Goal: Information Seeking & Learning: Learn about a topic

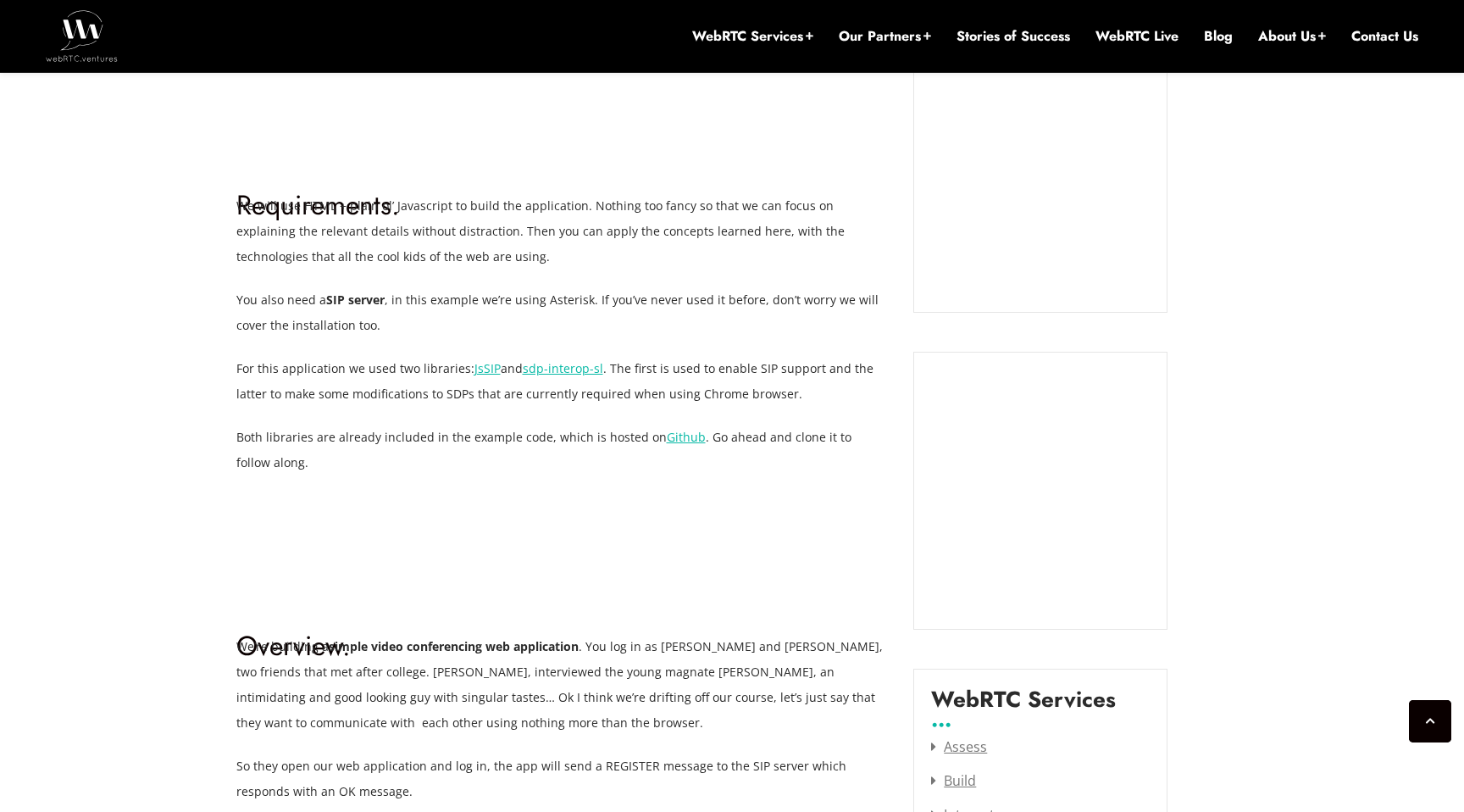
scroll to position [1786, 0]
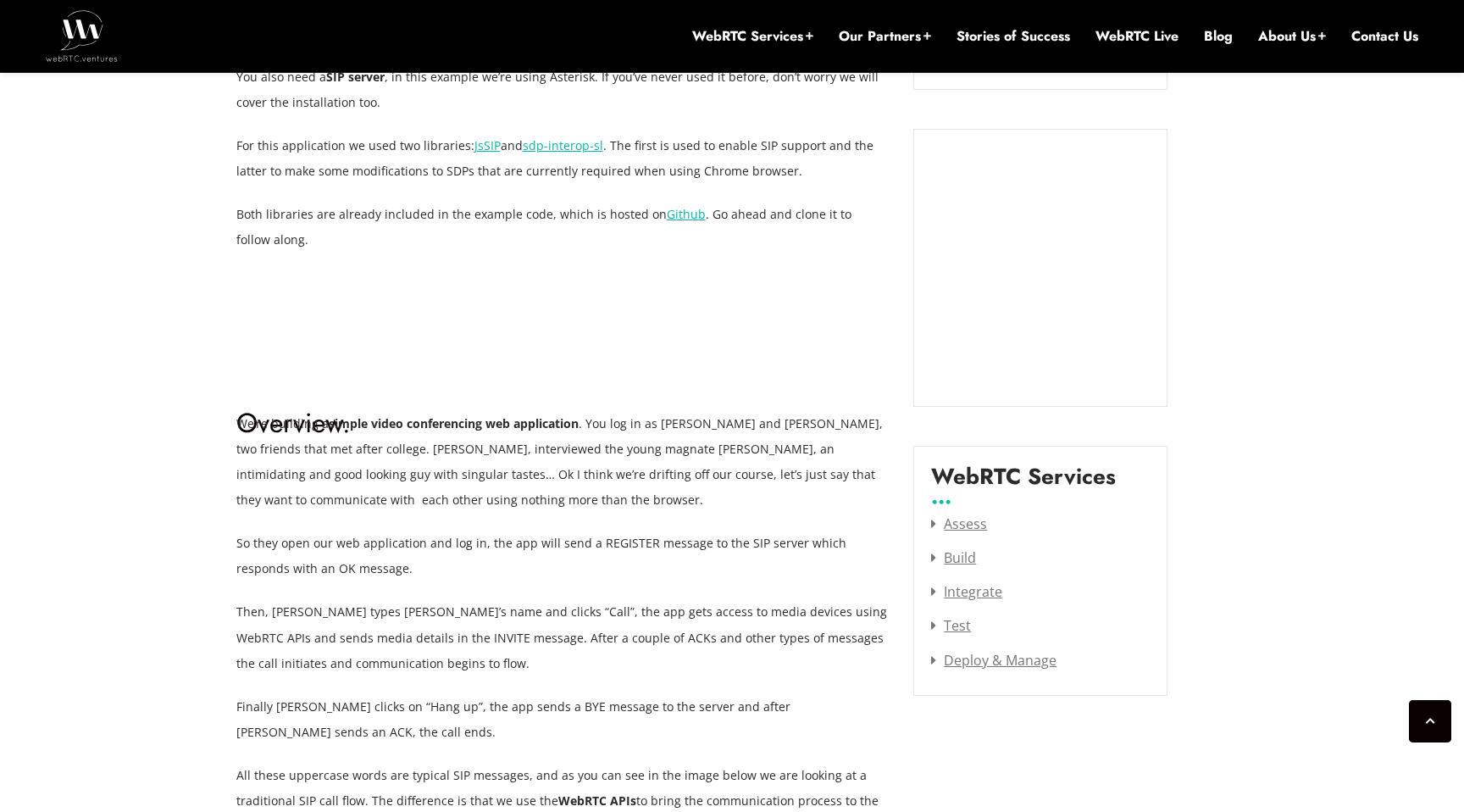
click at [673, 138] on span ". The first is used to enable SIP support and the latter to make some modificat…" at bounding box center [556, 158] width 638 height 41
click at [326, 170] on span ". The first is used to enable SIP support and the latter to make some modificat…" at bounding box center [556, 158] width 638 height 41
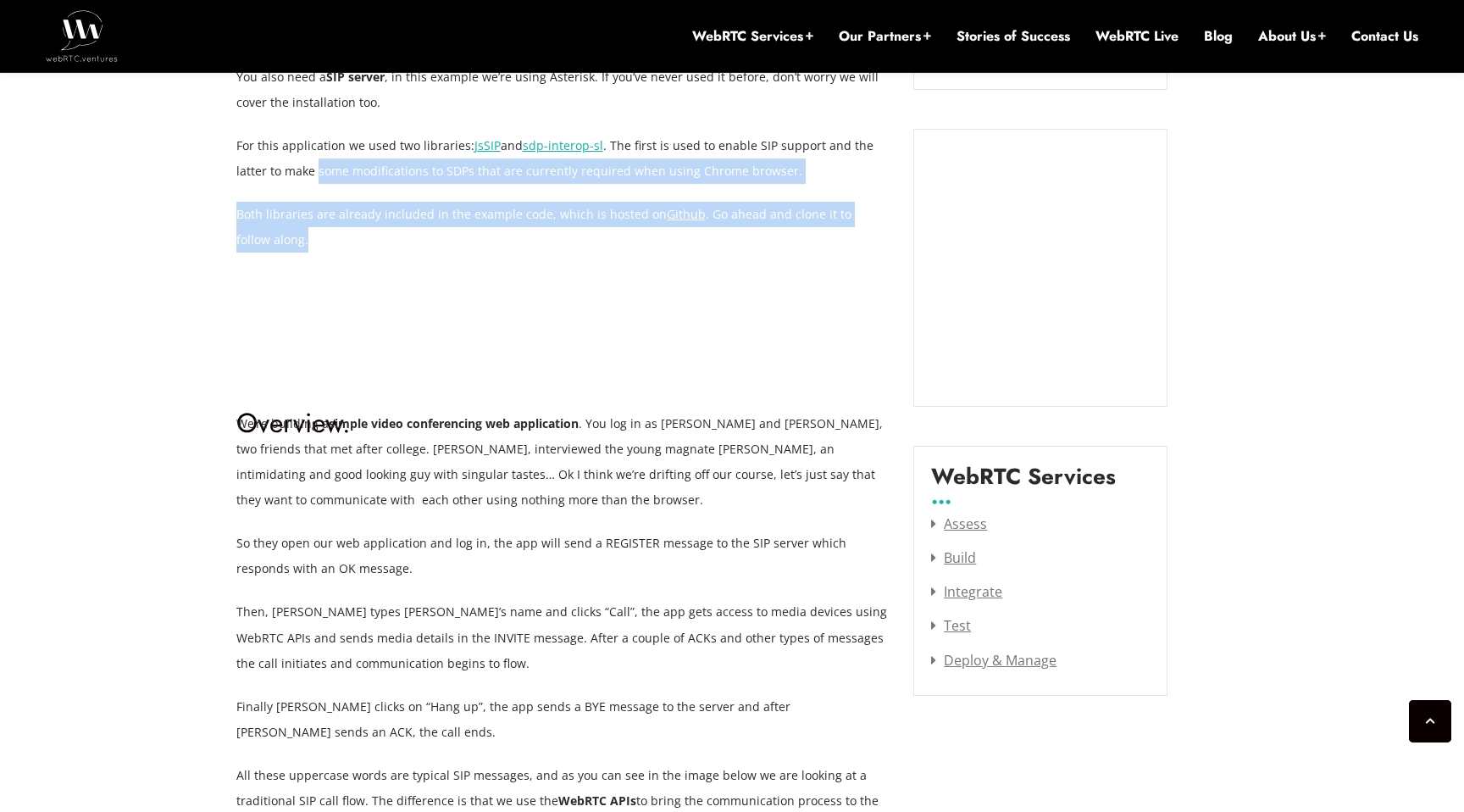
drag, startPoint x: 326, startPoint y: 170, endPoint x: 588, endPoint y: 227, distance: 268.1
click at [588, 227] on p "Both libraries are already included in the example code, which is hosted on Git…" at bounding box center [563, 227] width 653 height 51
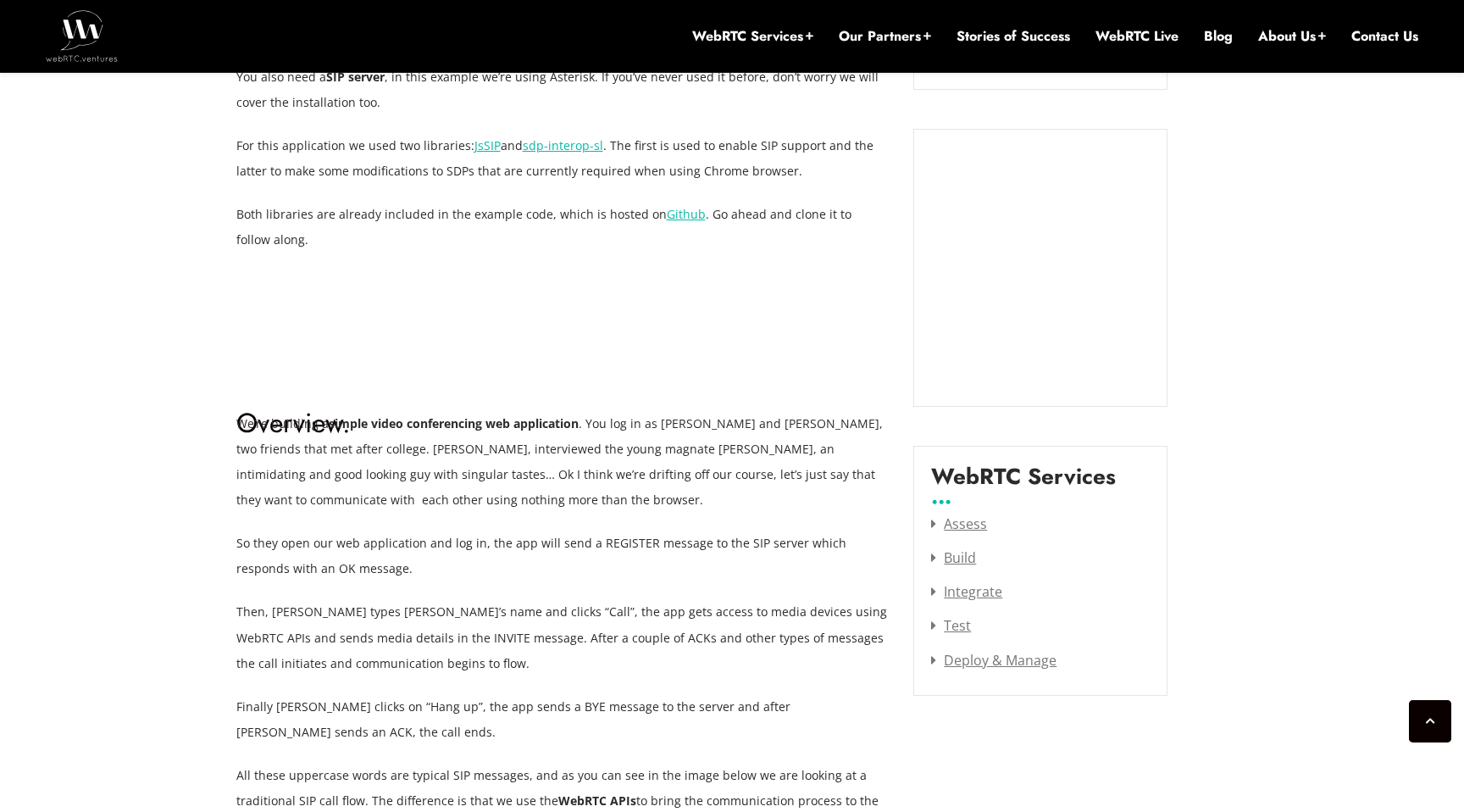
click at [588, 227] on p "Both libraries are already included in the example code, which is hosted on Git…" at bounding box center [563, 227] width 653 height 51
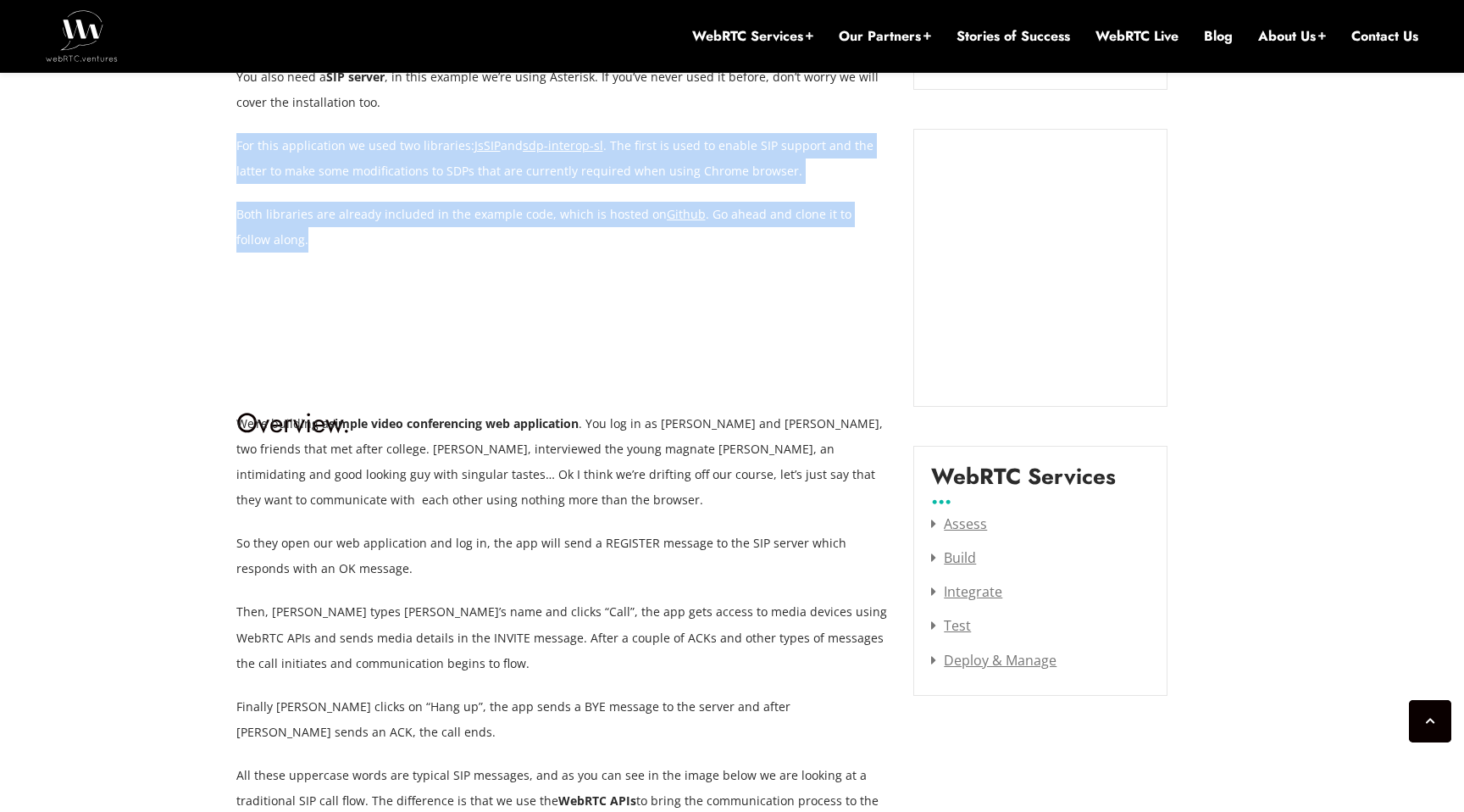
drag, startPoint x: 588, startPoint y: 227, endPoint x: 323, endPoint y: 146, distance: 277.1
click at [323, 146] on span "For this application we used two libraries:" at bounding box center [356, 145] width 238 height 16
drag, startPoint x: 323, startPoint y: 146, endPoint x: 370, endPoint y: 244, distance: 108.7
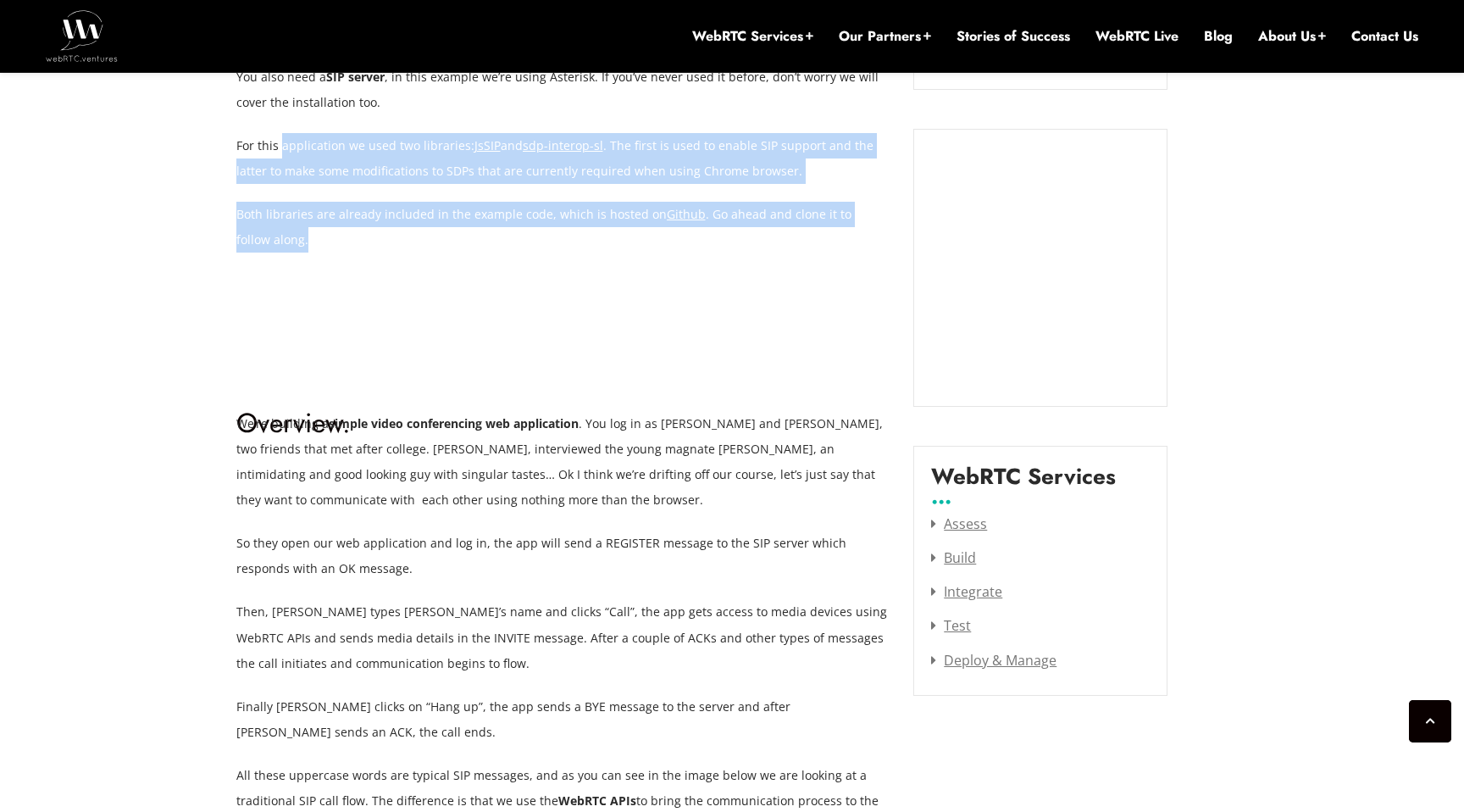
click at [370, 244] on p "Both libraries are already included in the example code, which is hosted on Git…" at bounding box center [563, 227] width 653 height 51
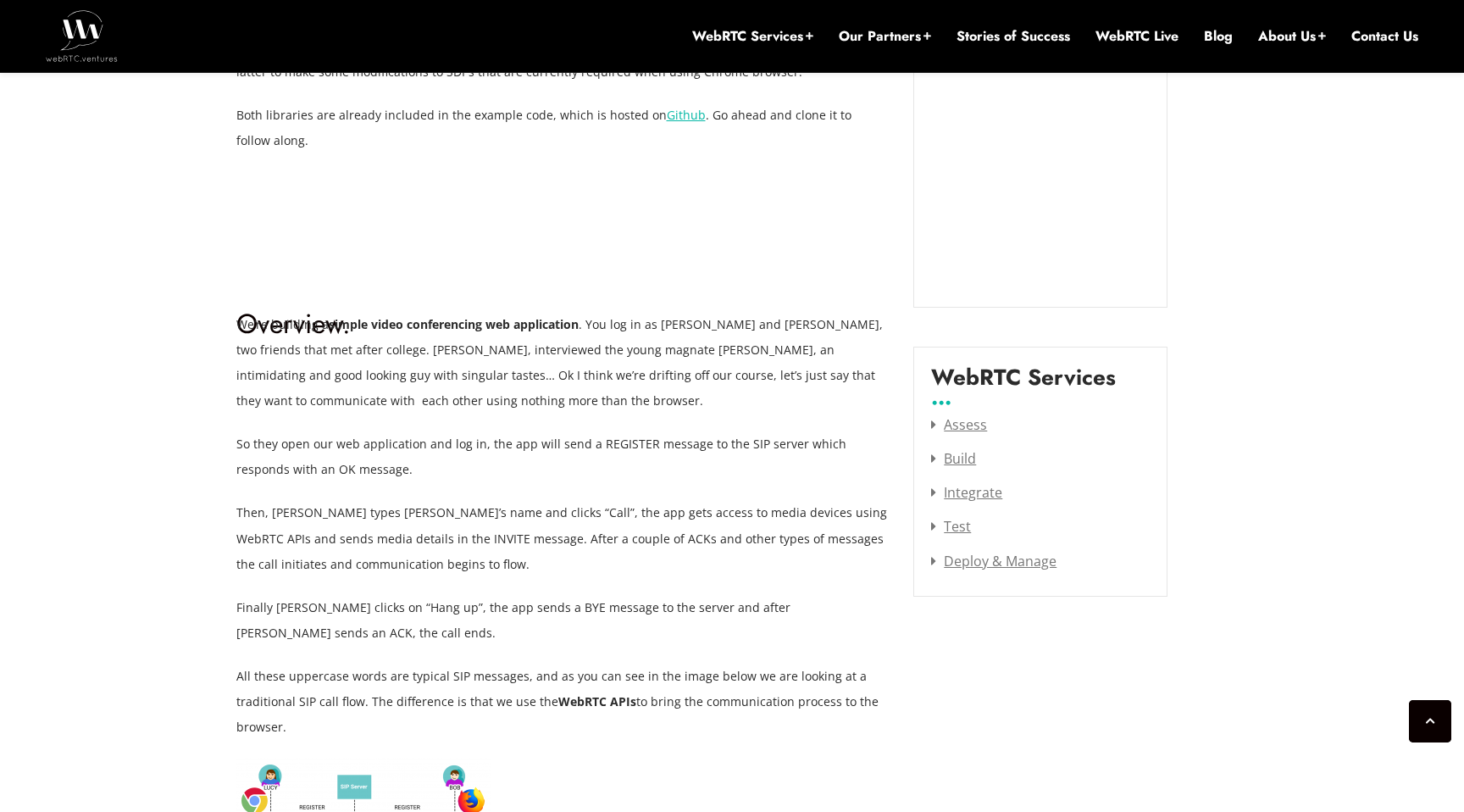
scroll to position [1889, 0]
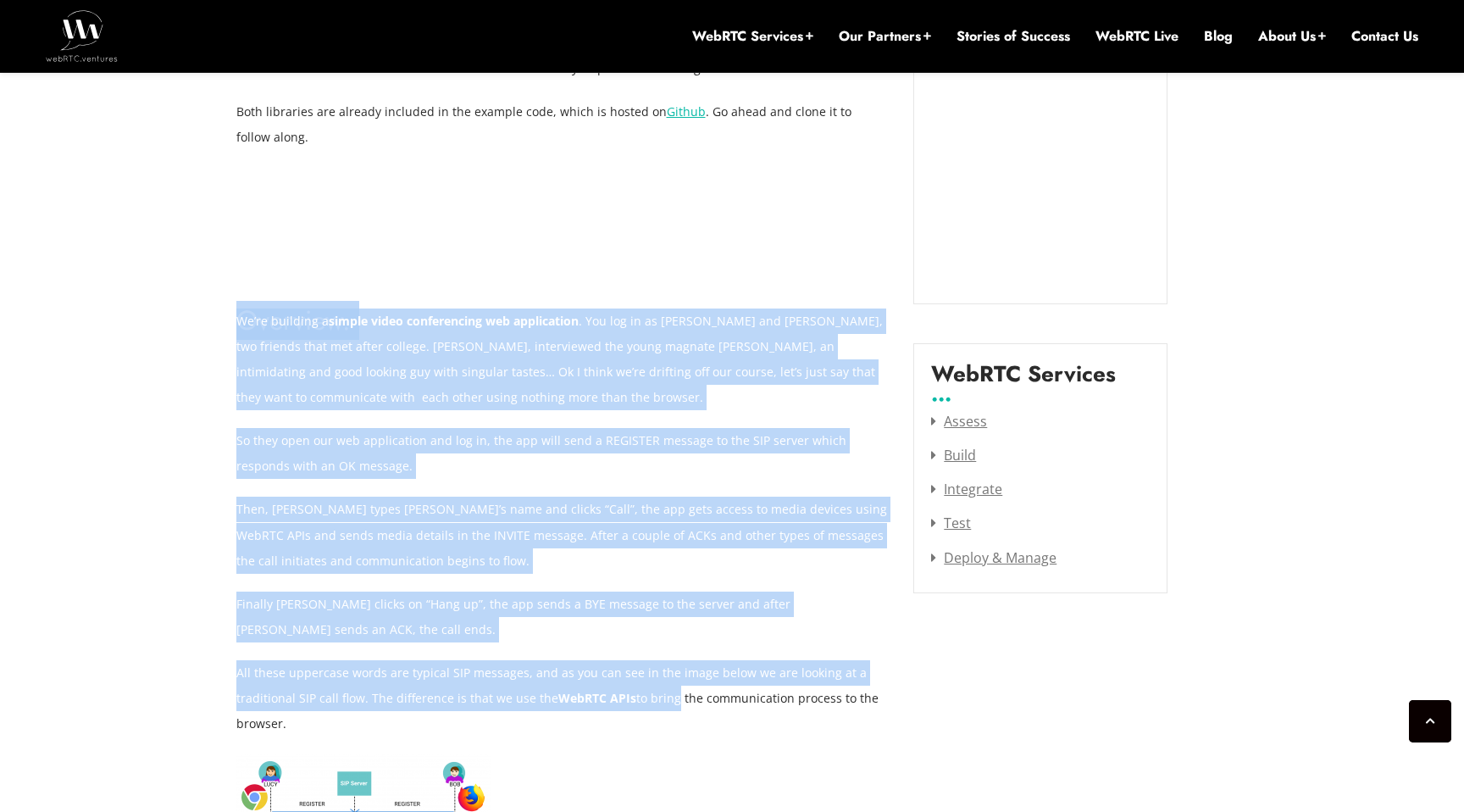
drag, startPoint x: 537, startPoint y: 290, endPoint x: 664, endPoint y: 680, distance: 410.2
click at [664, 680] on p "All these uppercase words are typical SIP messages, and as you can see in the i…" at bounding box center [563, 698] width 653 height 76
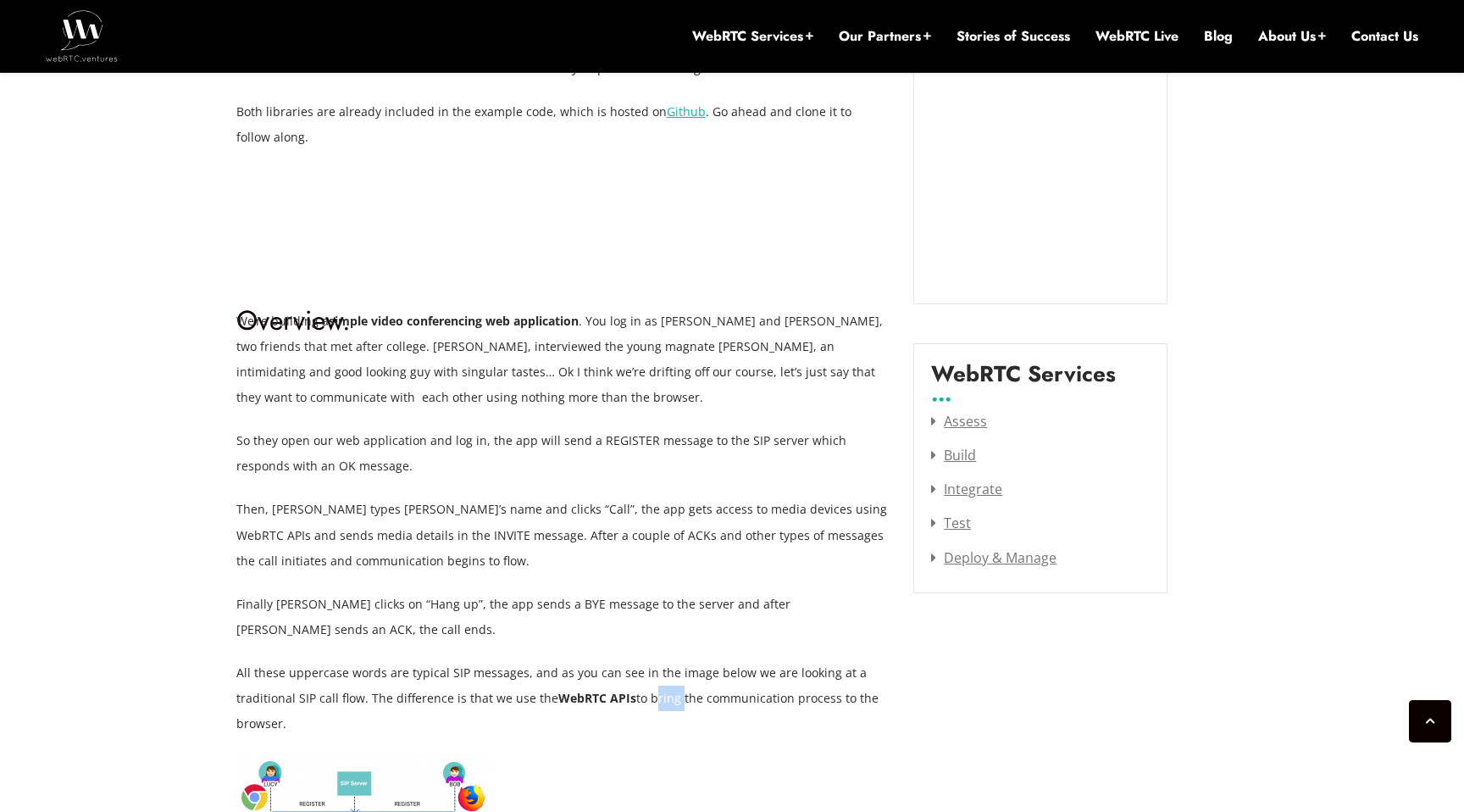
click at [664, 680] on p "All these uppercase words are typical SIP messages, and as you can see in the i…" at bounding box center [563, 698] width 653 height 76
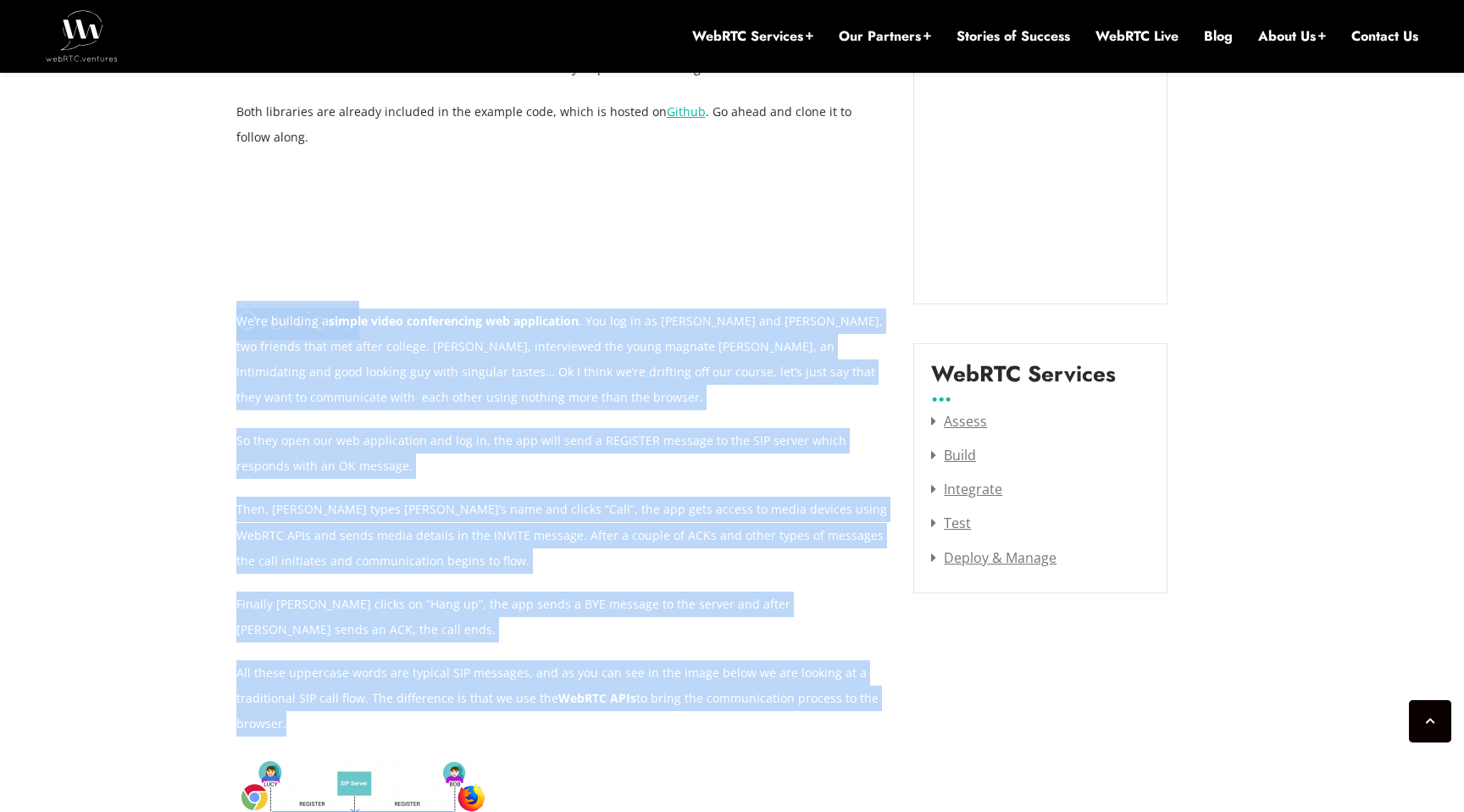
drag, startPoint x: 664, startPoint y: 680, endPoint x: 564, endPoint y: 253, distance: 438.6
click at [564, 253] on h1 "Overview." at bounding box center [563, 266] width 653 height 144
drag, startPoint x: 564, startPoint y: 253, endPoint x: 695, endPoint y: 665, distance: 432.3
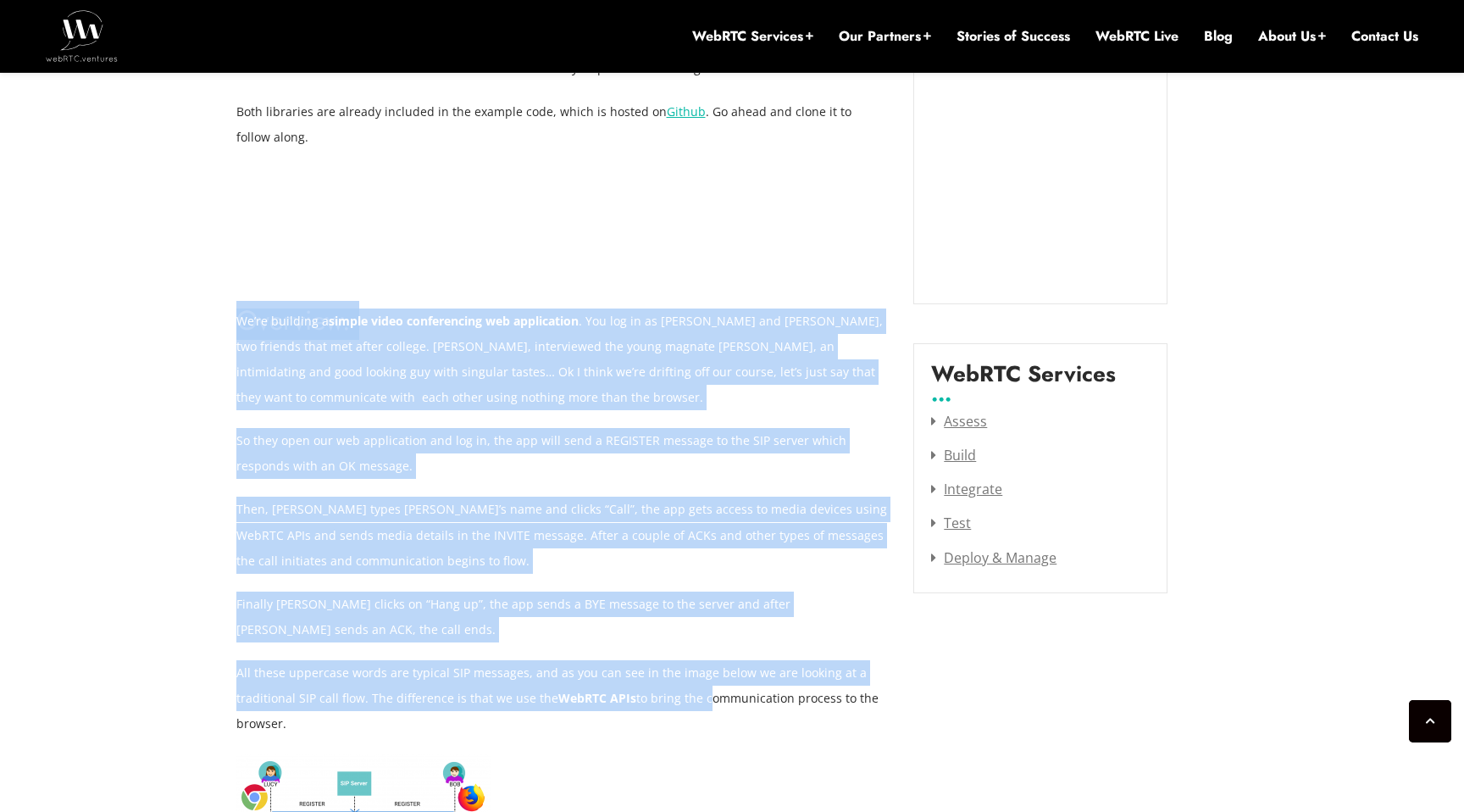
click at [695, 665] on span "All these uppercase words are typical SIP messages, and as you can see in the i…" at bounding box center [557, 697] width 642 height 67
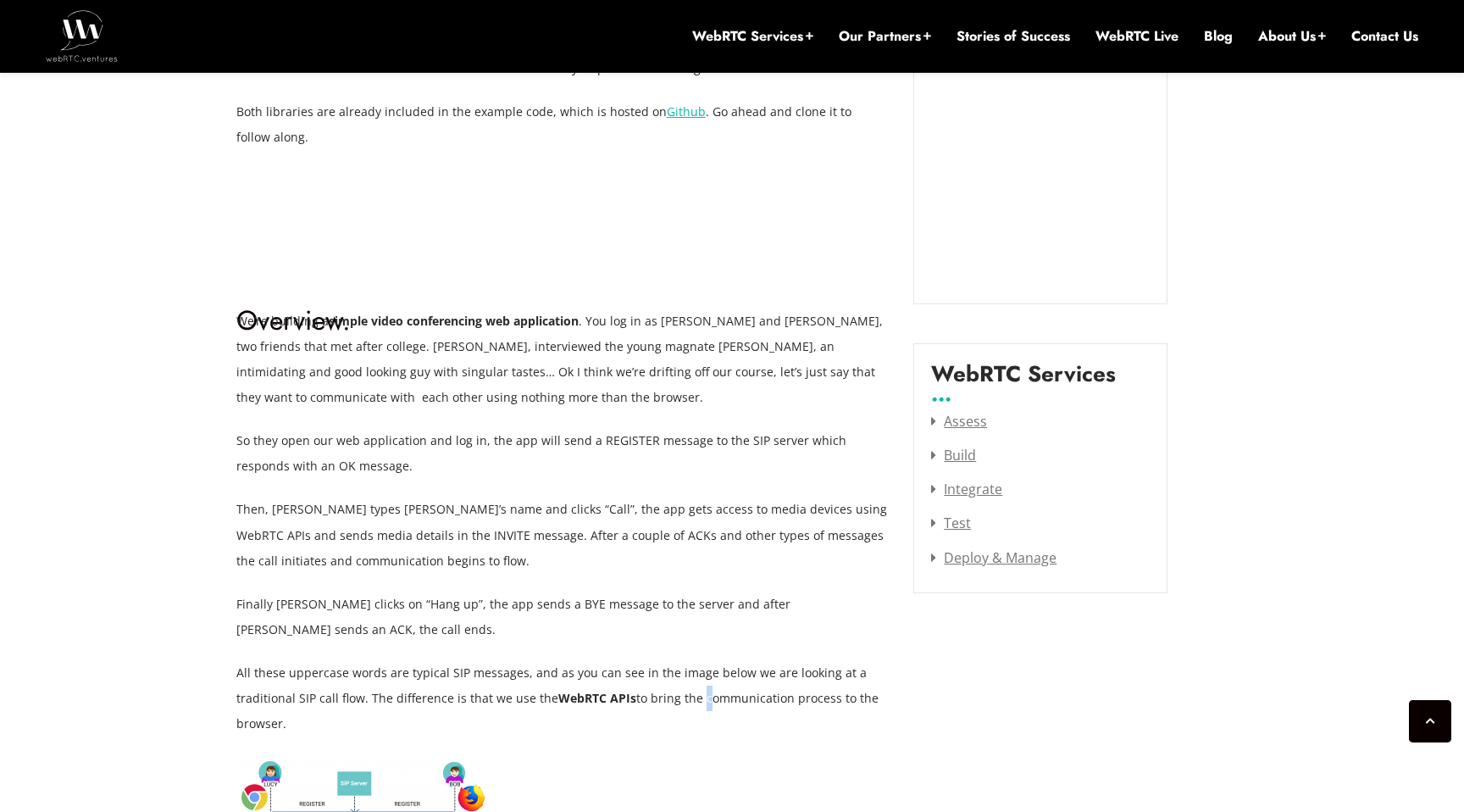
click at [695, 665] on span "All these uppercase words are typical SIP messages, and as you can see in the i…" at bounding box center [557, 697] width 642 height 67
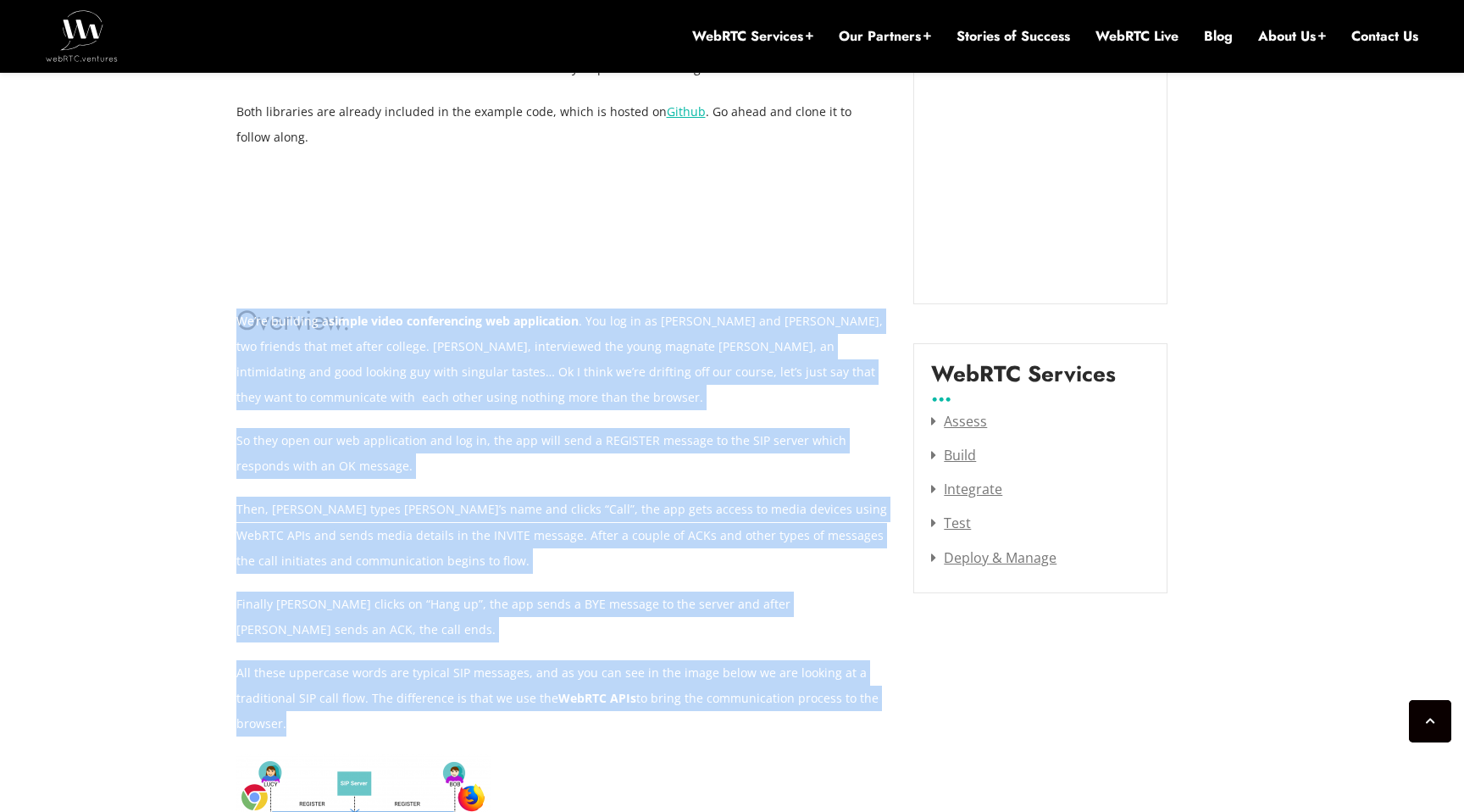
drag, startPoint x: 695, startPoint y: 665, endPoint x: 624, endPoint y: 360, distance: 313.2
click at [624, 360] on p "We’re building a simple video conferencing web application . You log in as [PER…" at bounding box center [563, 359] width 653 height 102
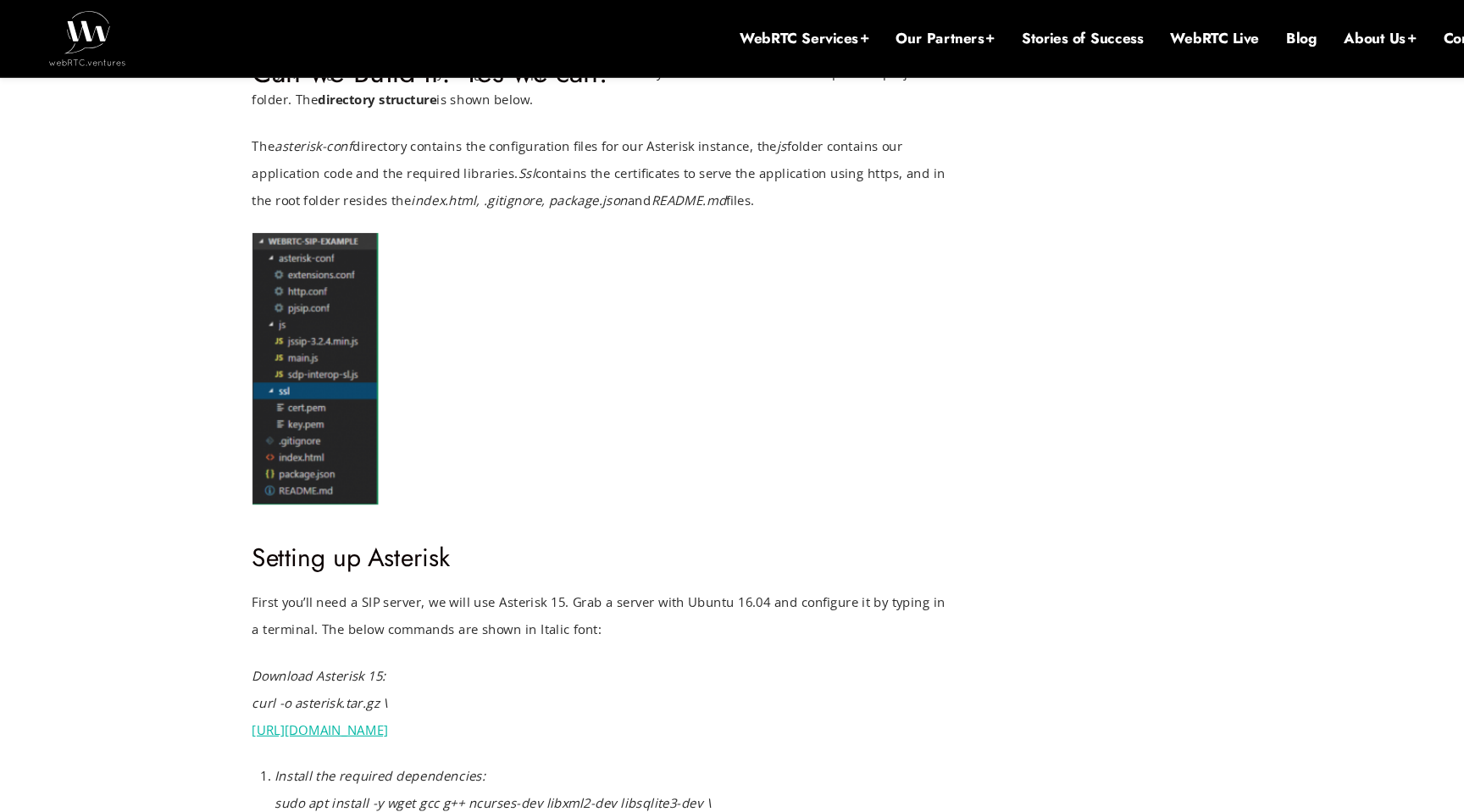
scroll to position [3234, 0]
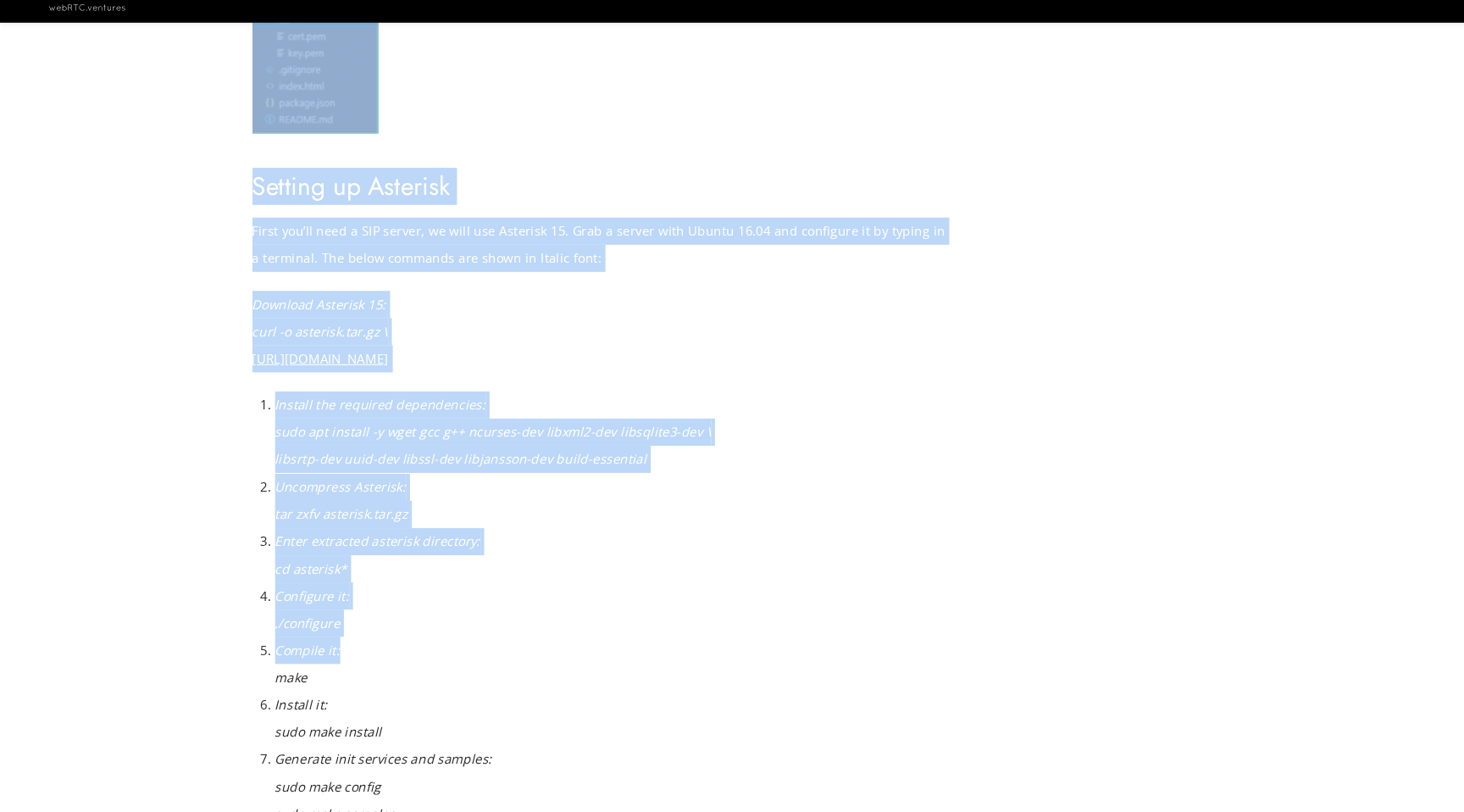
drag, startPoint x: 520, startPoint y: 221, endPoint x: 592, endPoint y: 627, distance: 412.3
click at [592, 647] on li "Compile it: make" at bounding box center [573, 672] width 631 height 51
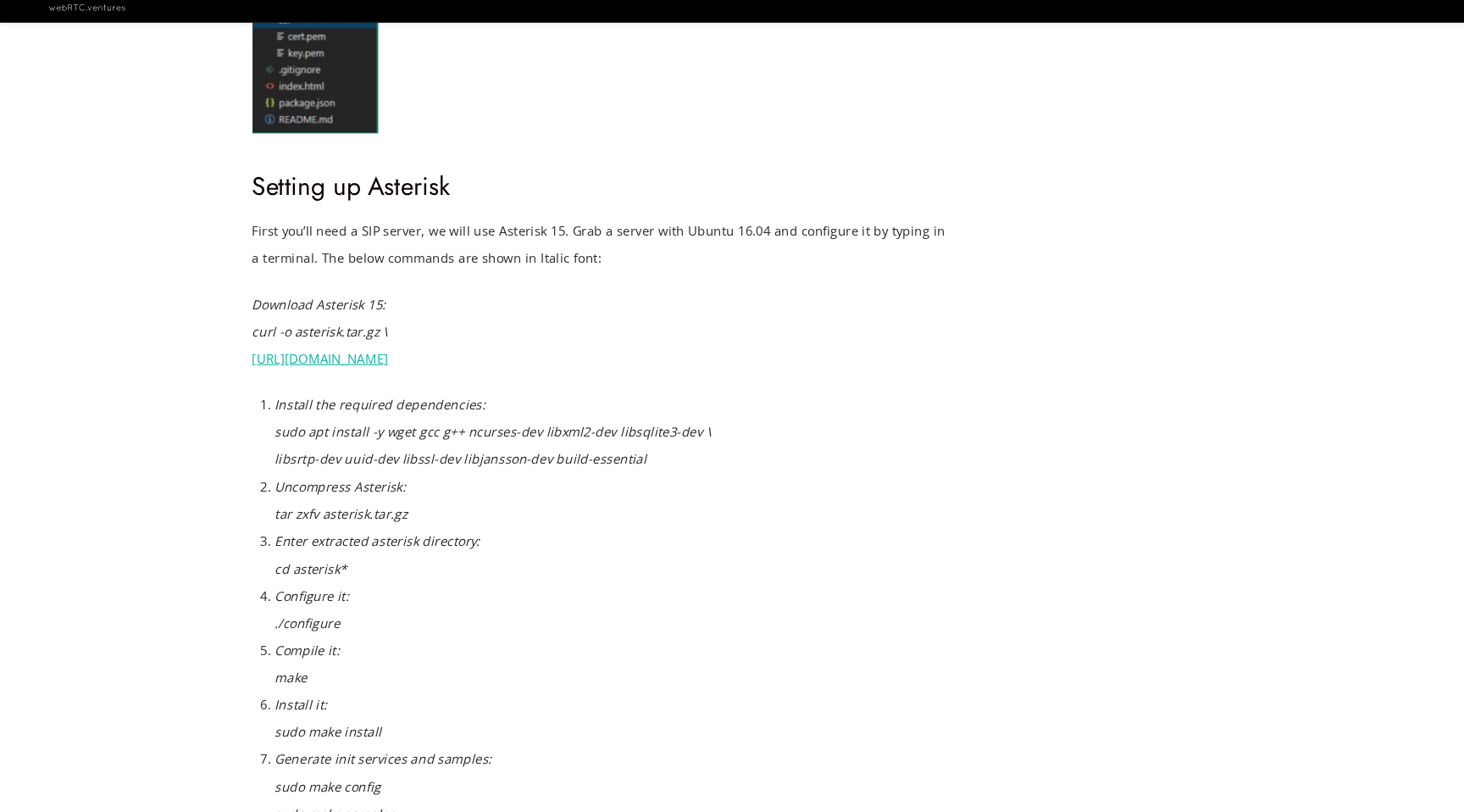
click at [592, 647] on li "Compile it: make" at bounding box center [573, 672] width 631 height 51
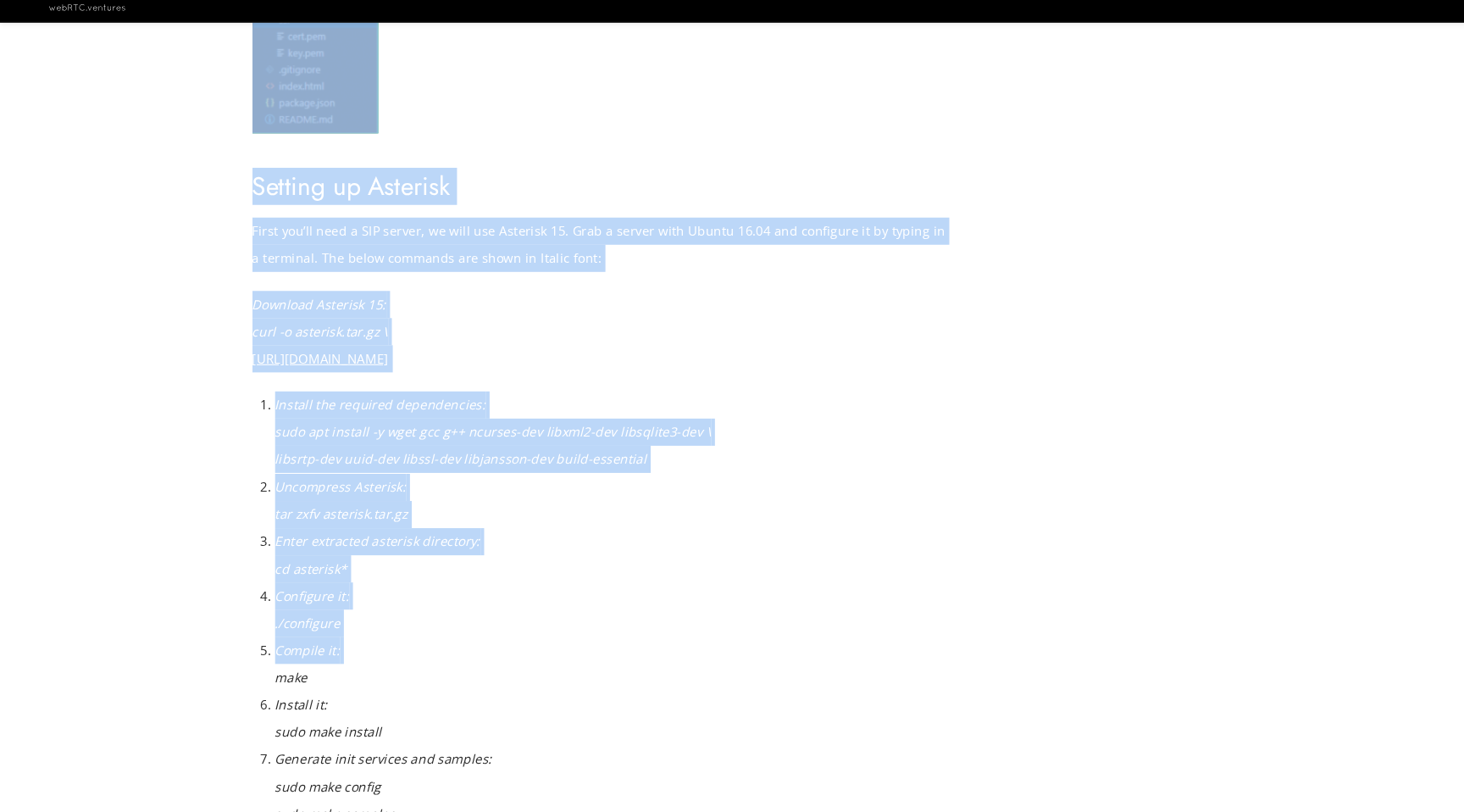
drag, startPoint x: 592, startPoint y: 627, endPoint x: 512, endPoint y: 117, distance: 516.2
click at [512, 117] on p at bounding box center [563, 48] width 653 height 254
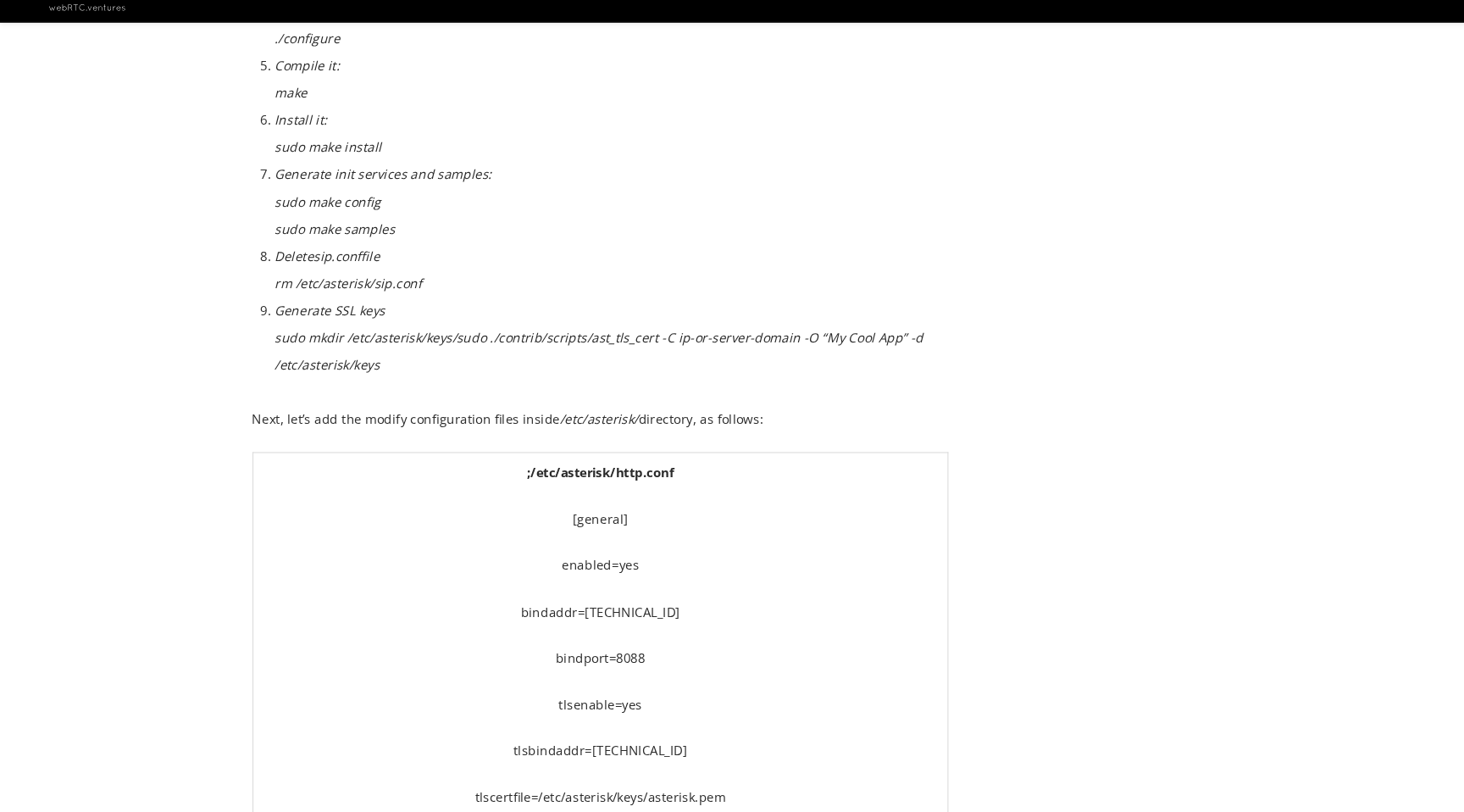
scroll to position [4111, 0]
